Goal: Task Accomplishment & Management: Complete application form

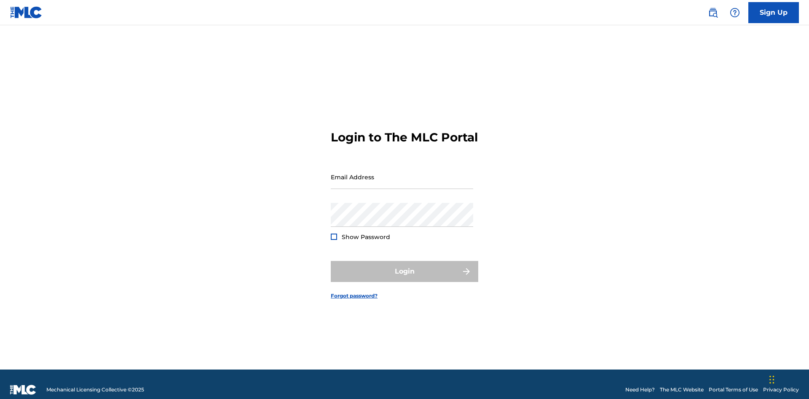
scroll to position [11, 0]
click at [402, 173] on input "Email Address" at bounding box center [402, 177] width 142 height 24
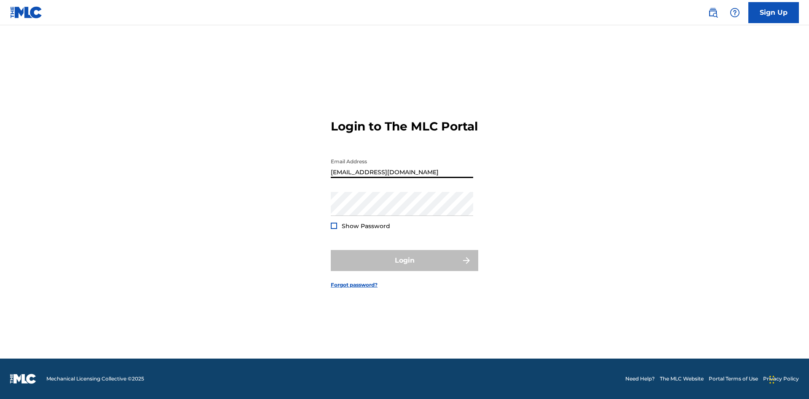
type input "[EMAIL_ADDRESS][DOMAIN_NAME]"
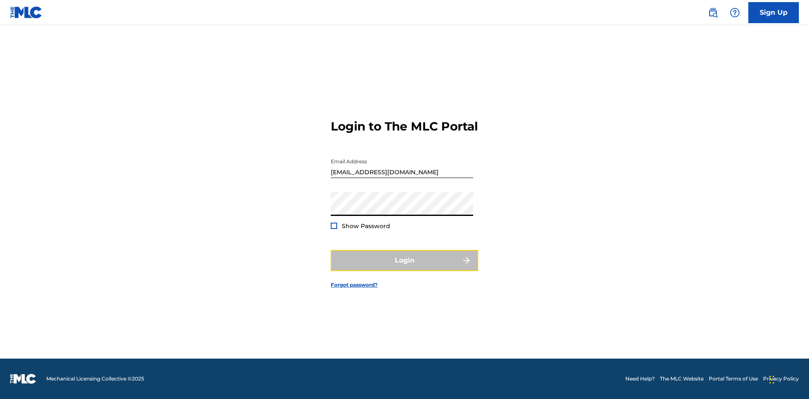
click at [404, 268] on button "Login" at bounding box center [404, 260] width 147 height 21
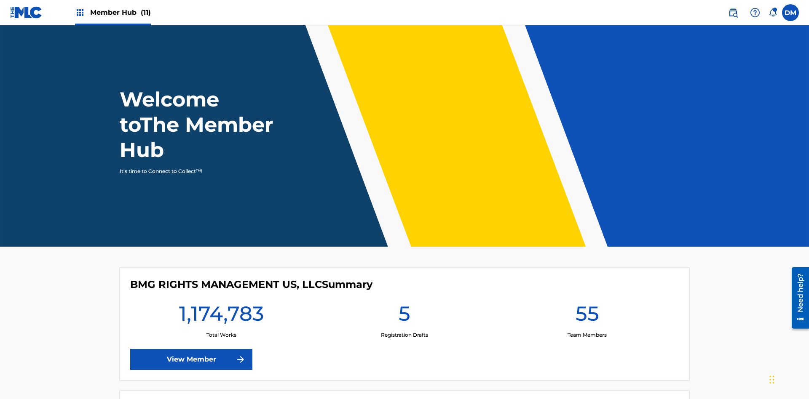
click at [120, 12] on span "Member Hub (11)" at bounding box center [120, 13] width 61 height 10
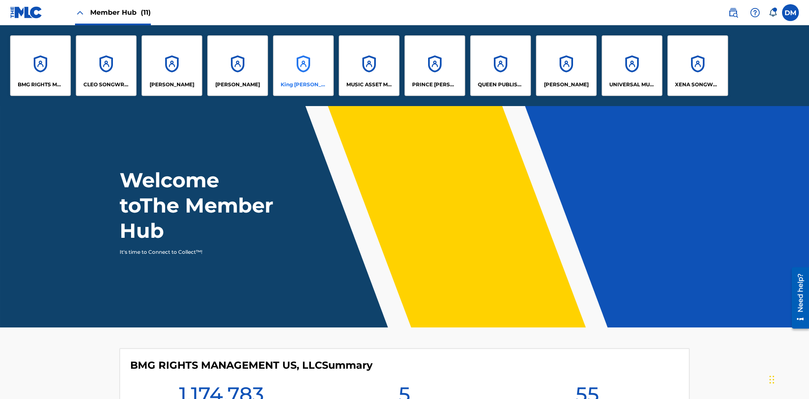
click at [303, 85] on p "King McTesterson" at bounding box center [304, 85] width 46 height 8
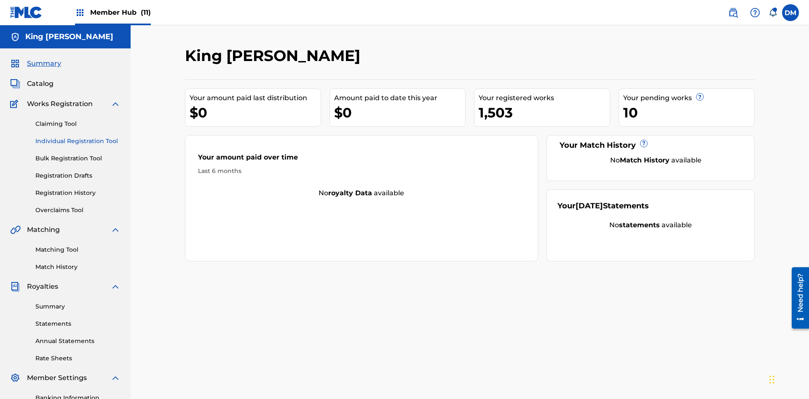
click at [78, 137] on link "Individual Registration Tool" at bounding box center [77, 141] width 85 height 9
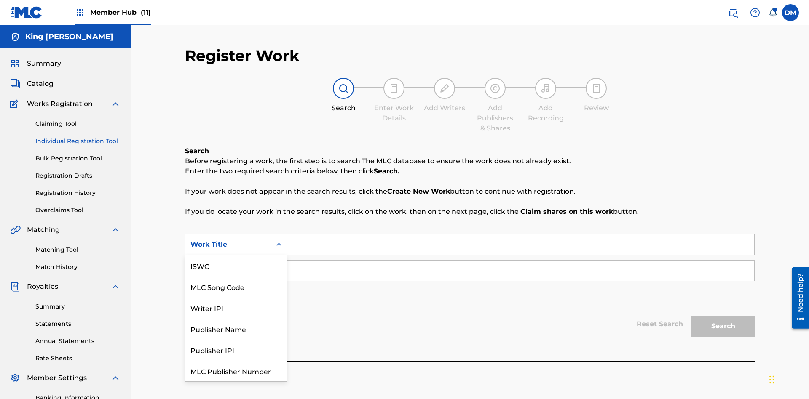
click at [236, 276] on div "MLC Song Code" at bounding box center [235, 286] width 101 height 21
click at [228, 266] on div "Writer Name" at bounding box center [228, 271] width 76 height 10
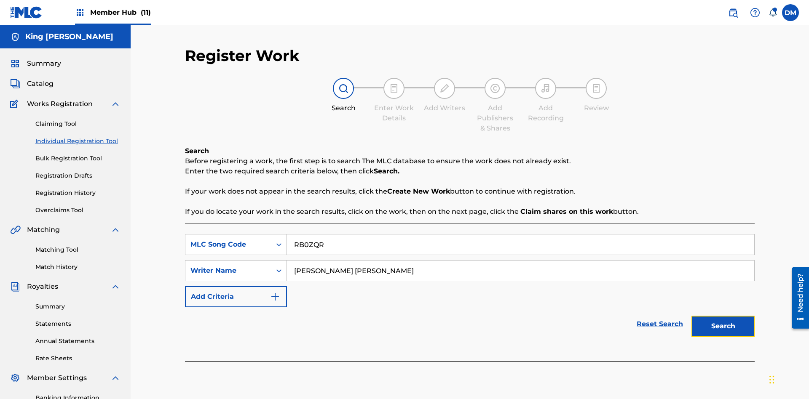
click at [723, 316] on button "Search" at bounding box center [722, 326] width 63 height 21
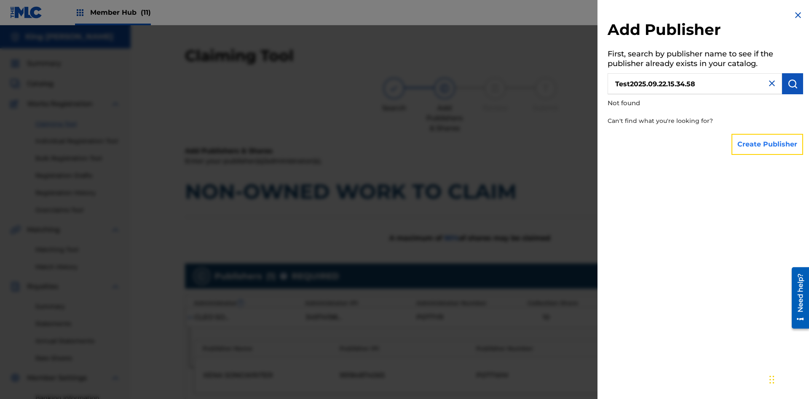
click at [767, 144] on button "Create Publisher" at bounding box center [767, 144] width 72 height 21
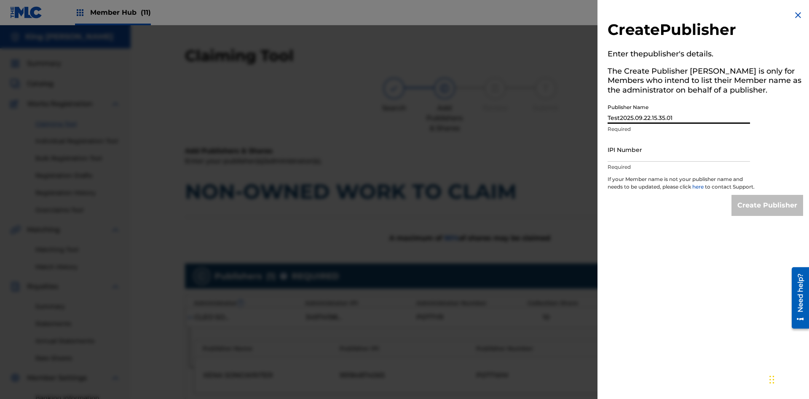
click at [679, 150] on input "IPI Number" at bounding box center [678, 150] width 142 height 24
click at [767, 213] on input "Create Publisher" at bounding box center [767, 205] width 72 height 21
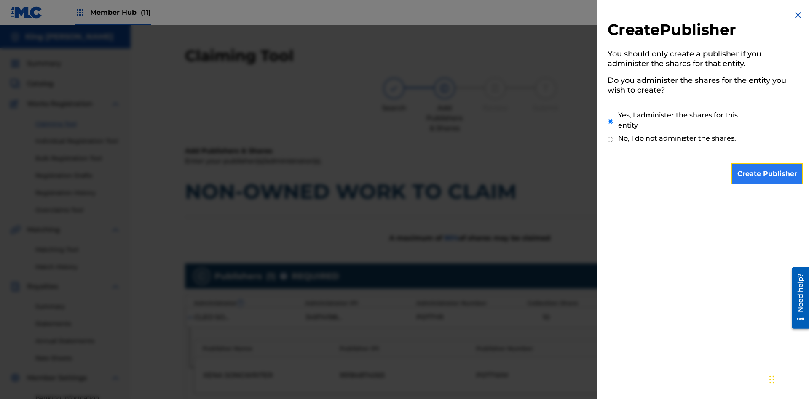
click at [767, 174] on input "Create Publisher" at bounding box center [767, 173] width 72 height 21
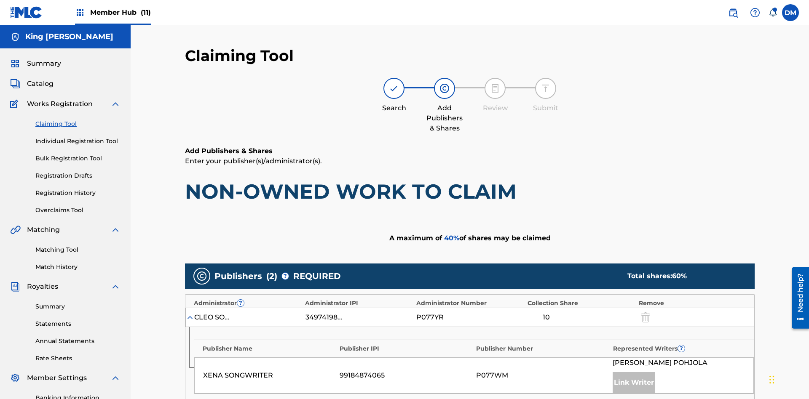
type input "50"
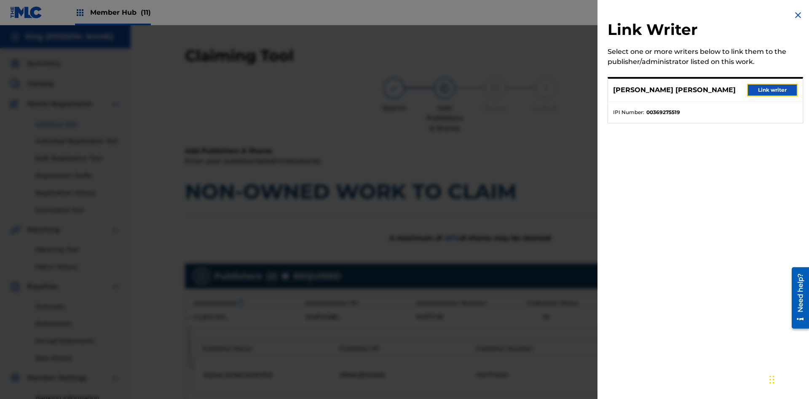
click at [772, 90] on button "Link writer" at bounding box center [772, 90] width 51 height 13
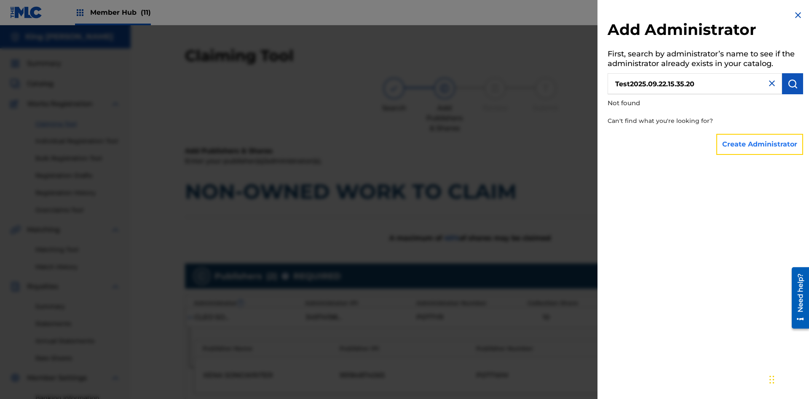
click at [760, 144] on button "Create Administrator" at bounding box center [759, 144] width 87 height 21
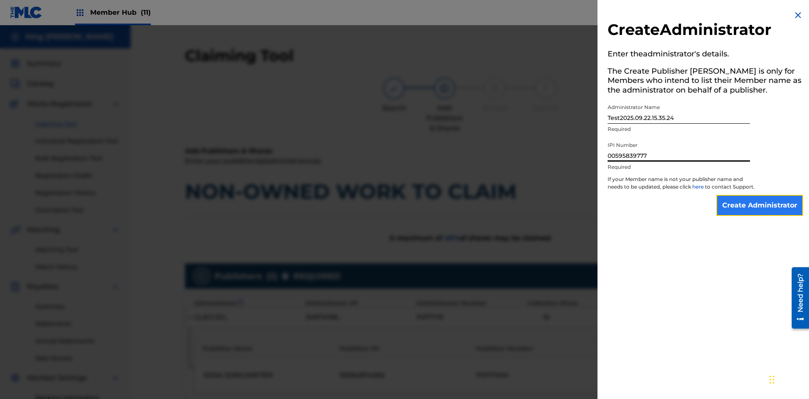
click at [760, 213] on input "Create Administrator" at bounding box center [759, 205] width 87 height 21
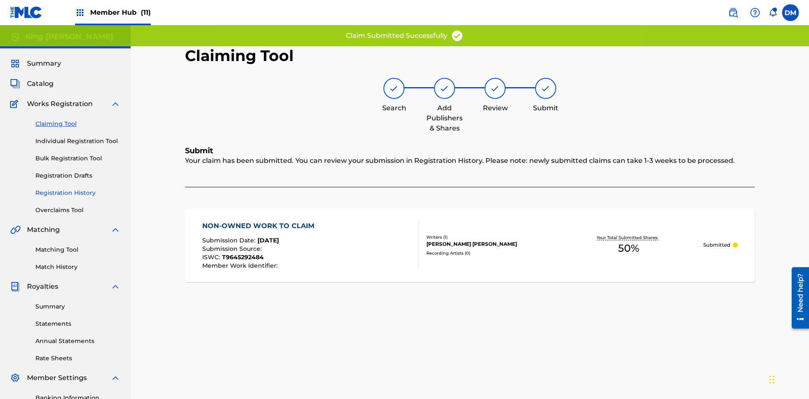
click at [78, 189] on link "Registration History" at bounding box center [77, 193] width 85 height 9
